Goal: Task Accomplishment & Management: Complete application form

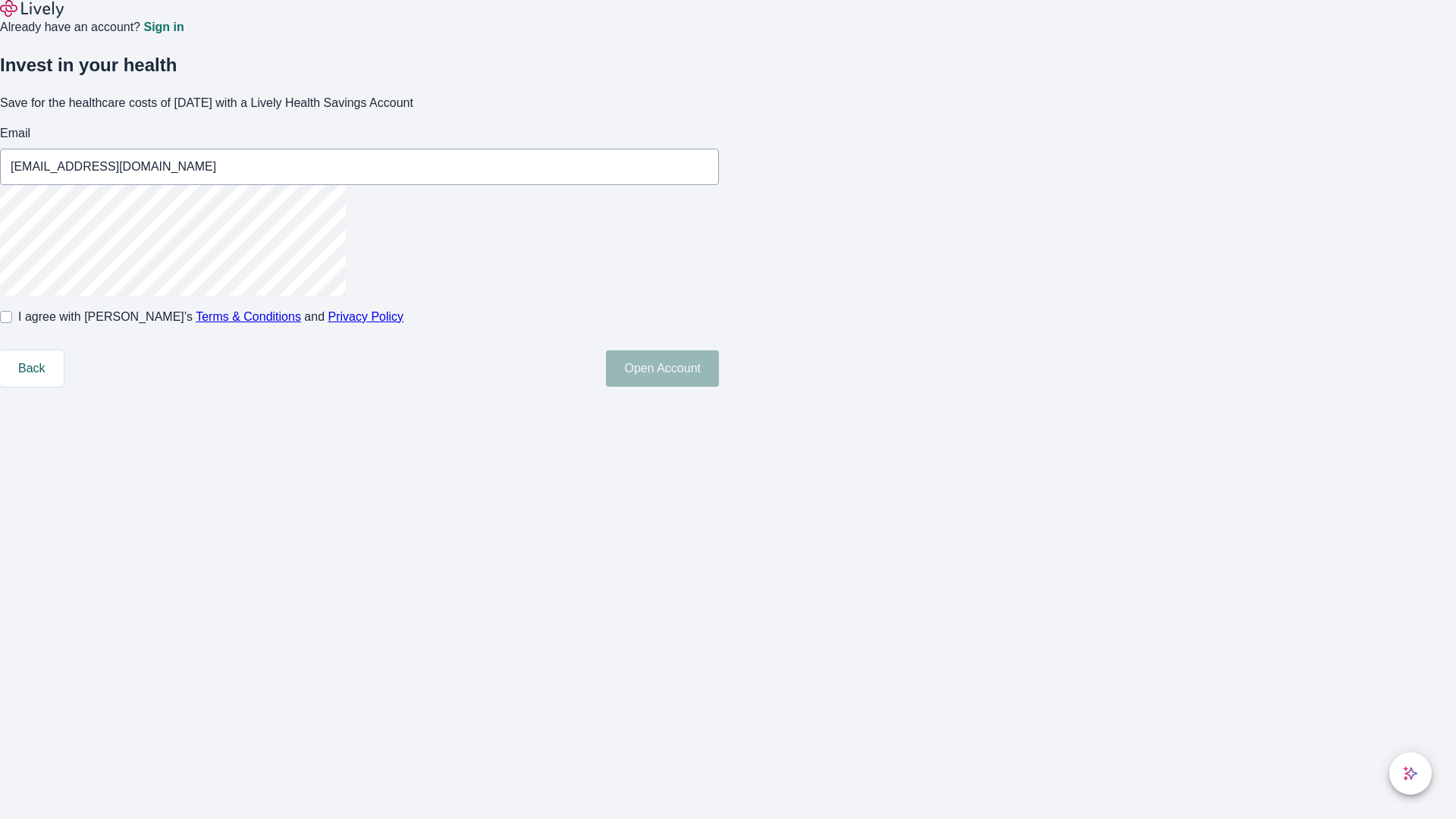
click at [12, 323] on input "I agree with Lively’s Terms & Conditions and Privacy Policy" at bounding box center [6, 317] width 12 height 12
checkbox input "true"
click at [719, 387] on button "Open Account" at bounding box center [662, 368] width 113 height 36
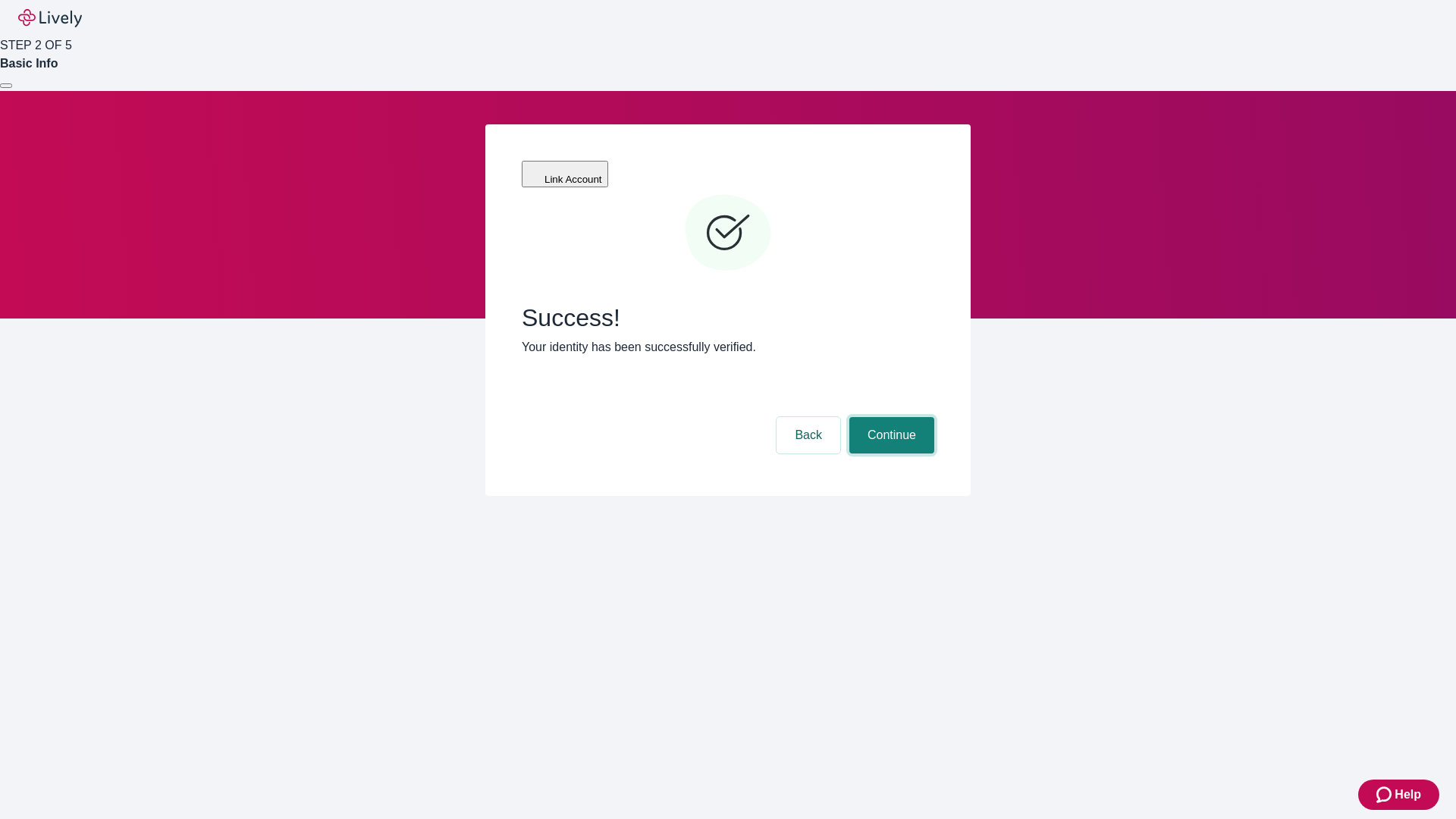
click at [889, 417] on button "Continue" at bounding box center [891, 435] width 84 height 36
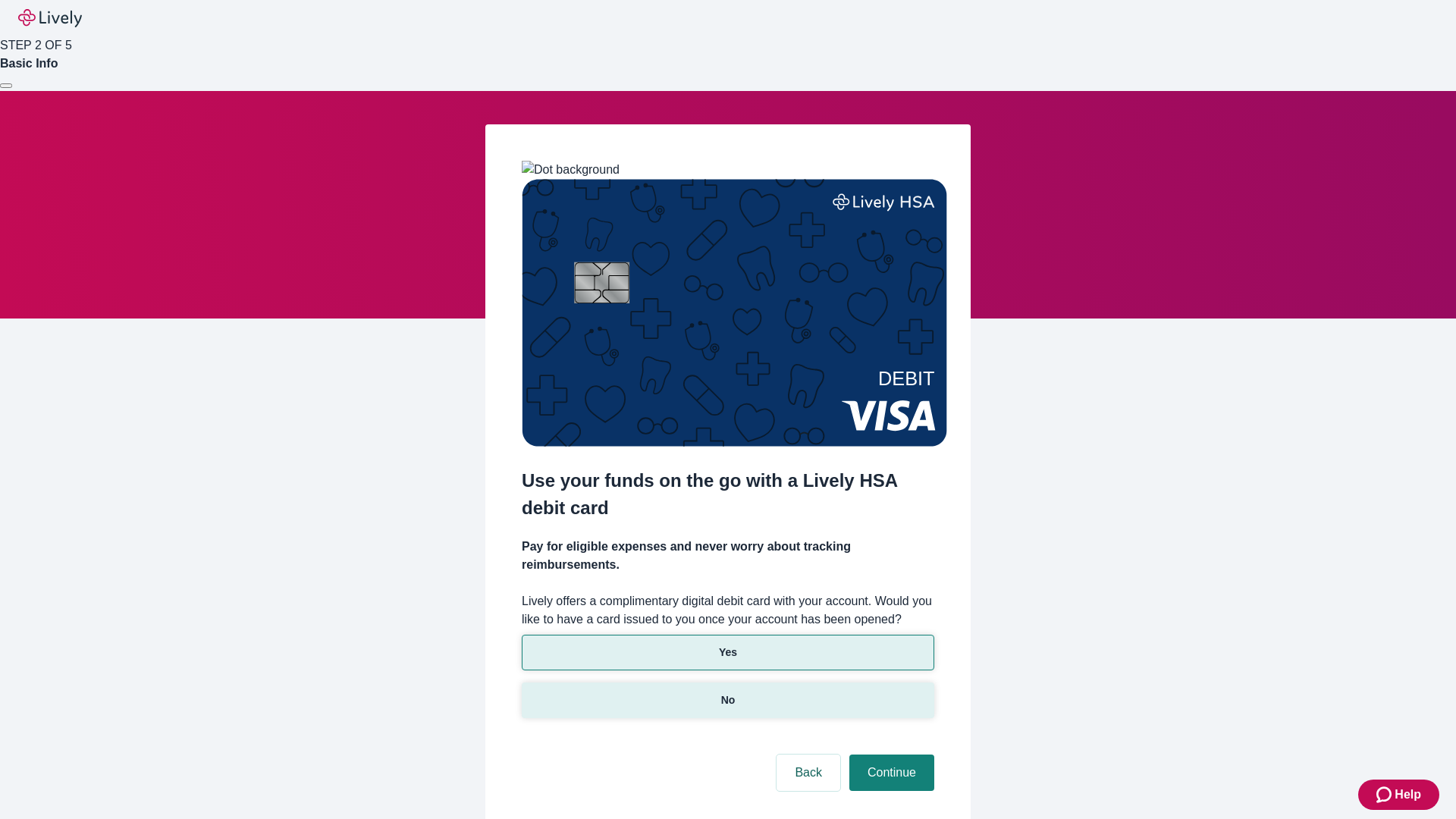
click at [727, 692] on p "No" at bounding box center [728, 700] width 14 height 16
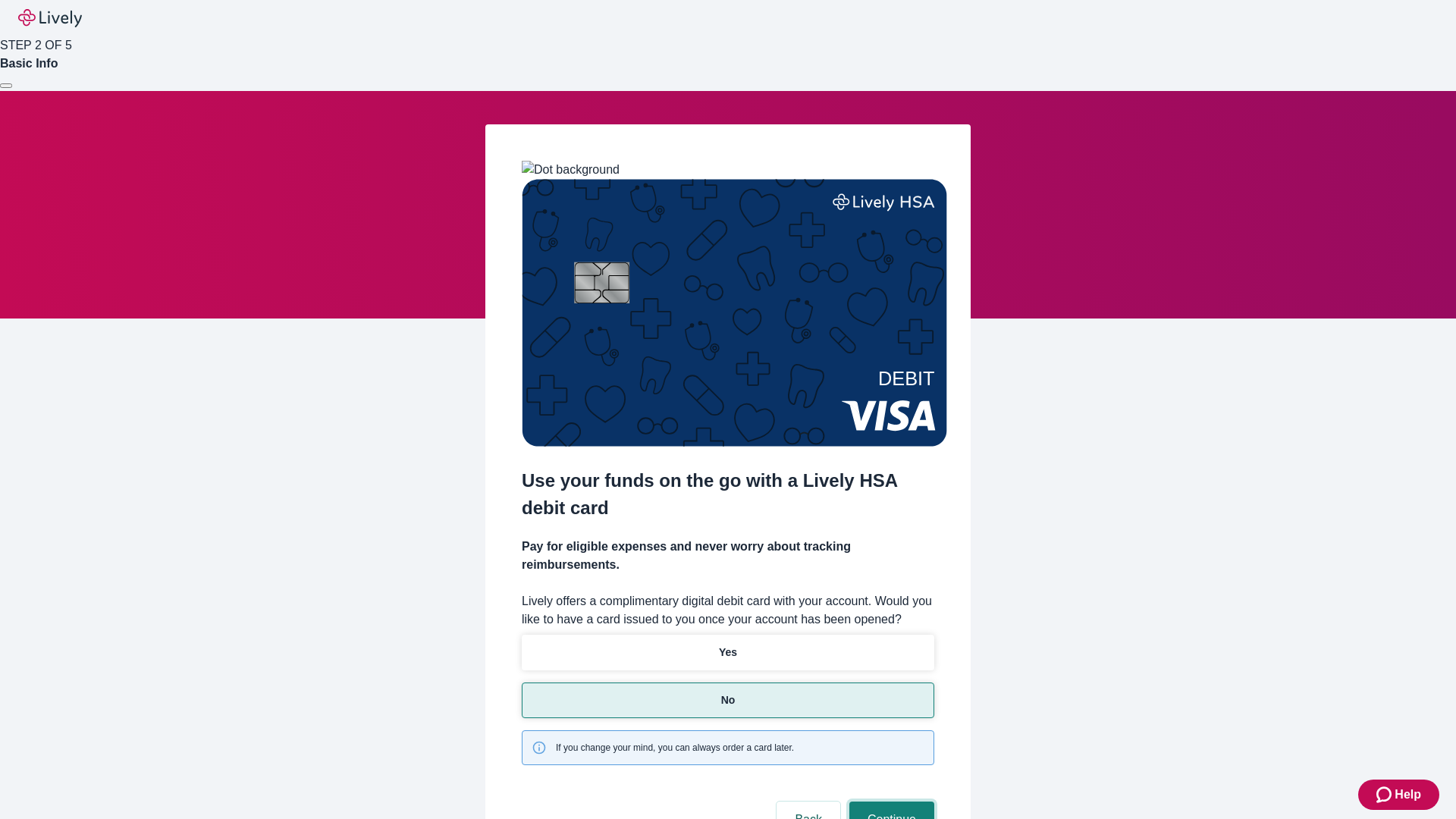
click at [889, 801] on button "Continue" at bounding box center [891, 819] width 84 height 36
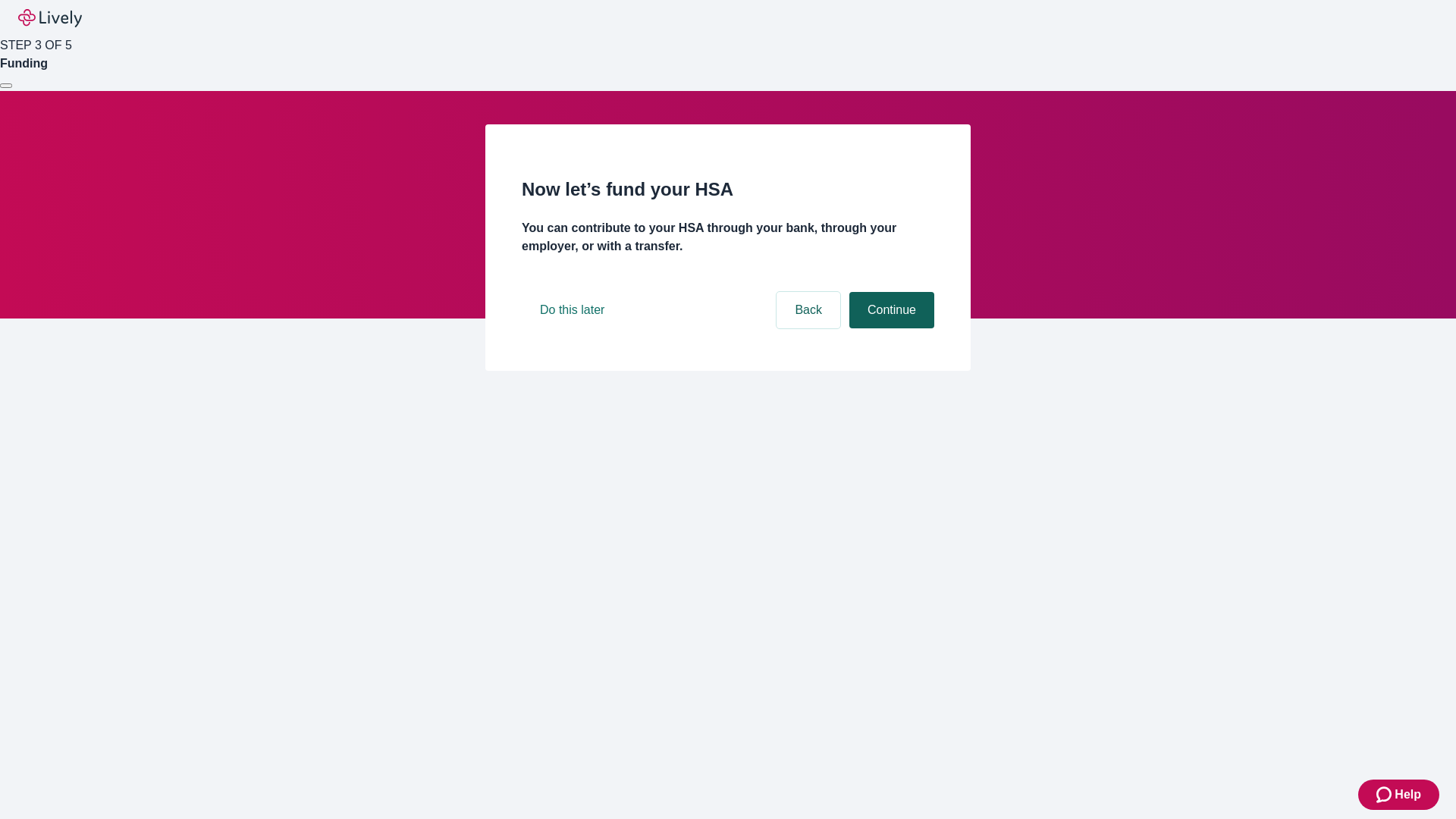
click at [889, 328] on button "Continue" at bounding box center [891, 309] width 84 height 36
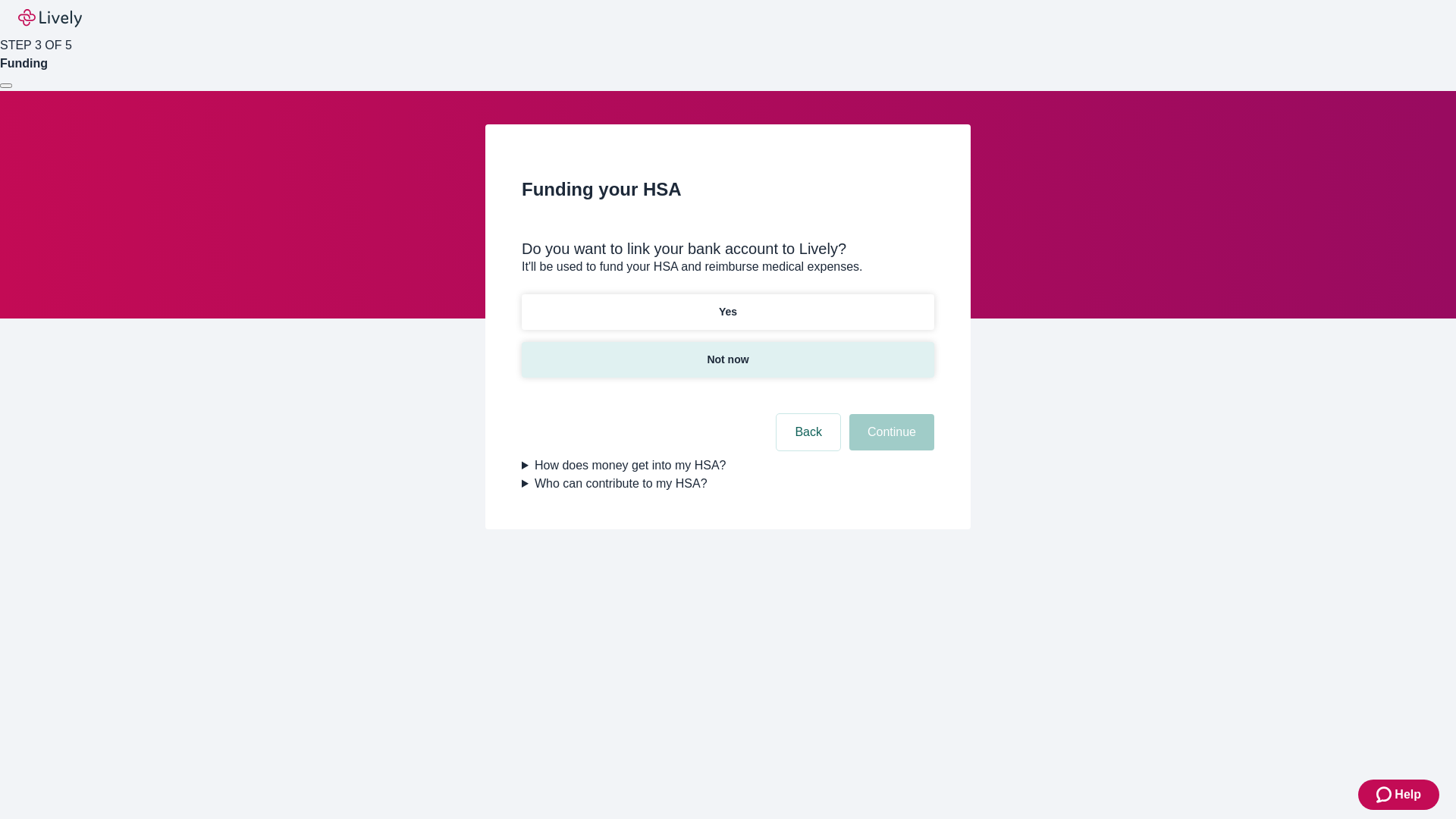
click at [727, 352] on p "Not now" at bounding box center [727, 360] width 42 height 16
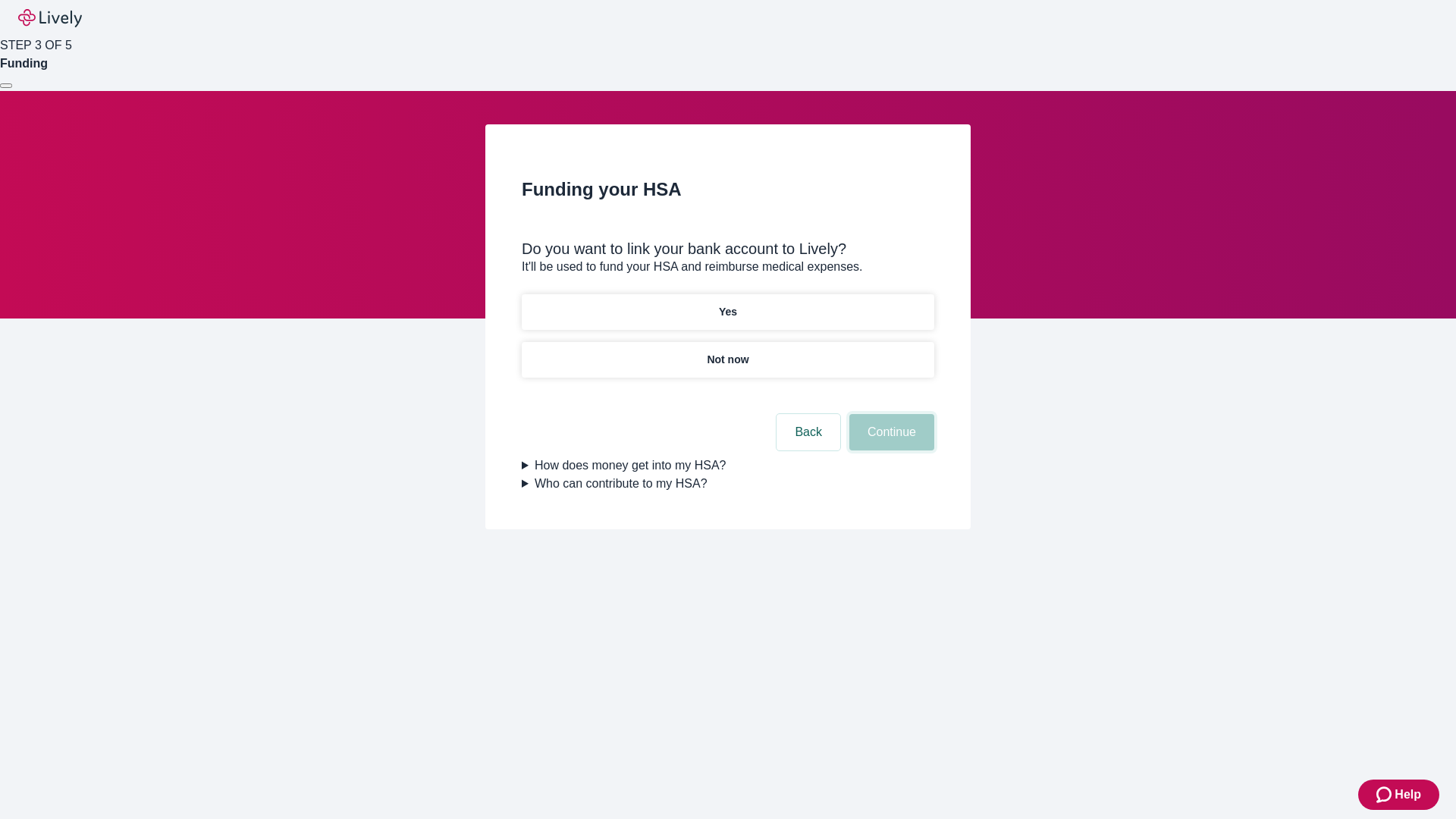
click at [889, 441] on button "Continue" at bounding box center [891, 431] width 84 height 36
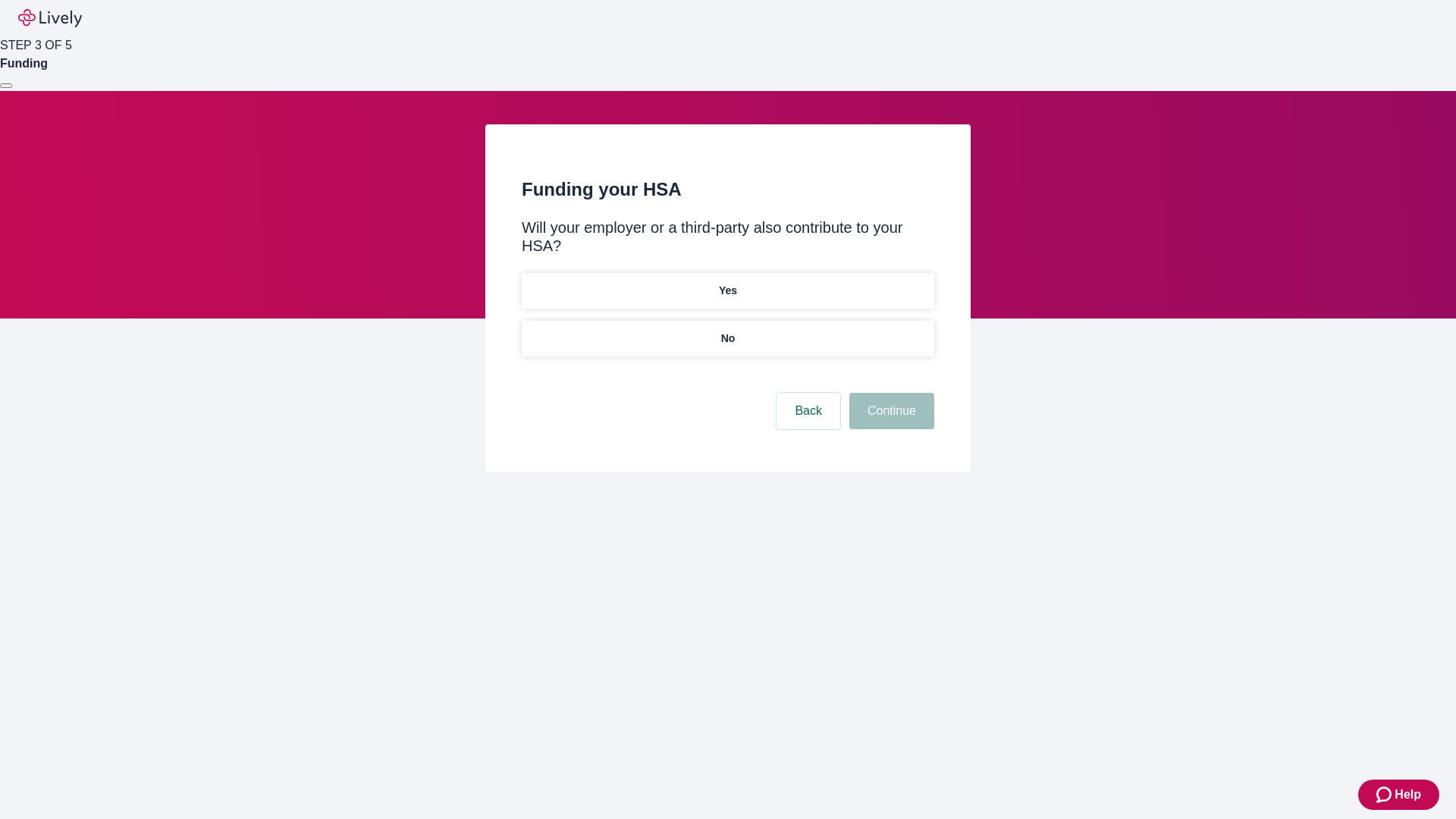
click at [727, 331] on p "No" at bounding box center [728, 339] width 14 height 16
click at [889, 393] on button "Continue" at bounding box center [891, 411] width 84 height 36
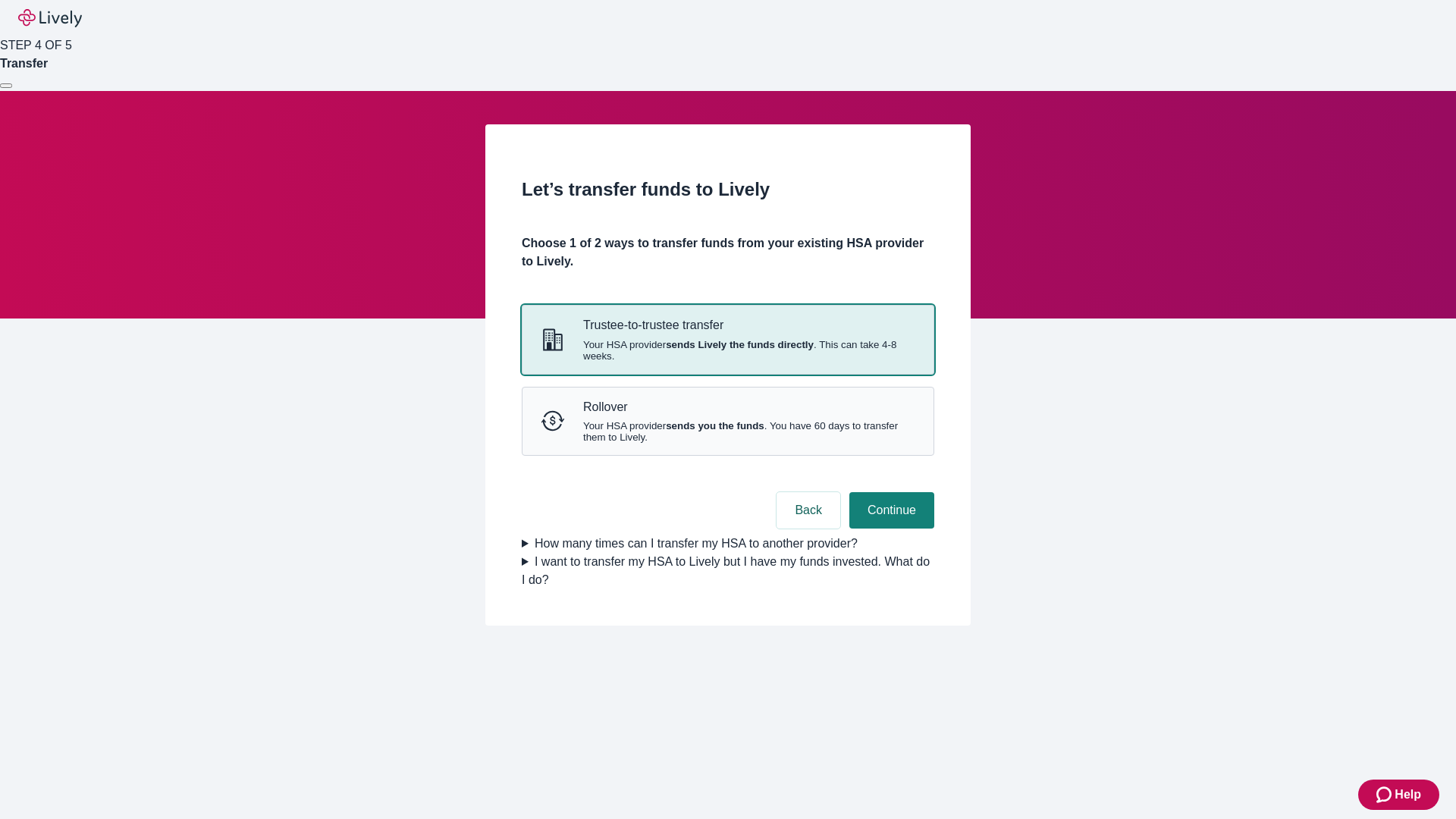
click at [727, 350] on strong "sends Lively the funds directly" at bounding box center [739, 344] width 148 height 12
